Goal: Information Seeking & Learning: Learn about a topic

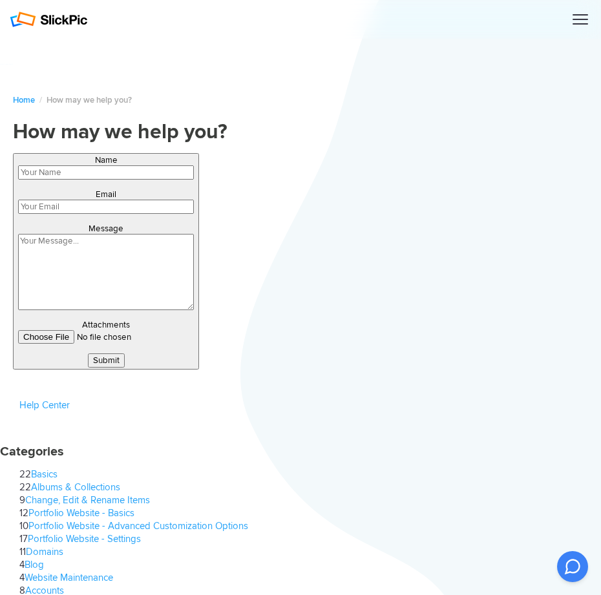
type input "dCPiRtSmyMA"
type input "[EMAIL_ADDRESS][DOMAIN_NAME]"
